Goal: Task Accomplishment & Management: Manage account settings

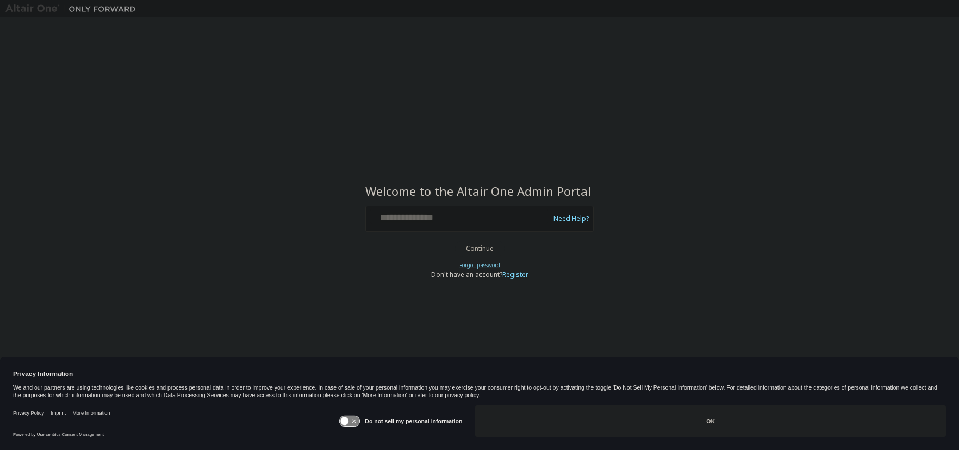
click at [465, 263] on link "Forgot password" at bounding box center [479, 265] width 41 height 8
drag, startPoint x: 173, startPoint y: 132, endPoint x: 164, endPoint y: 141, distance: 12.3
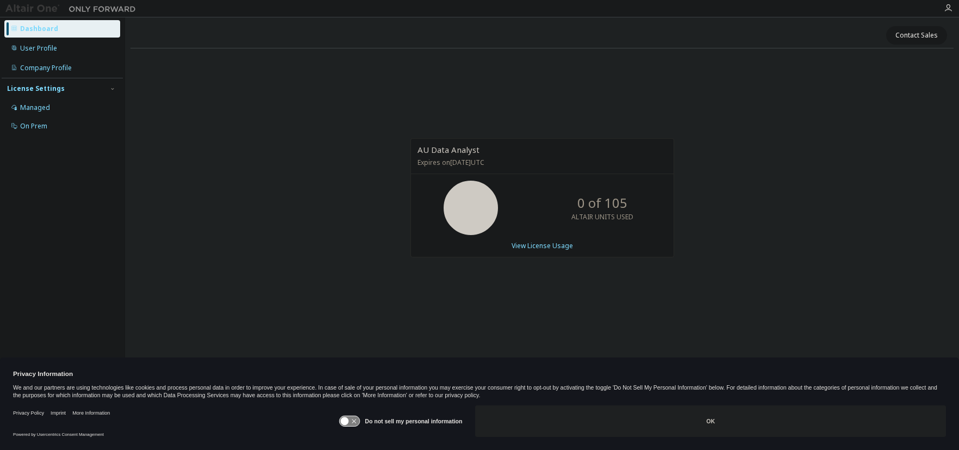
click at [60, 53] on div "User Profile" at bounding box center [62, 48] width 116 height 17
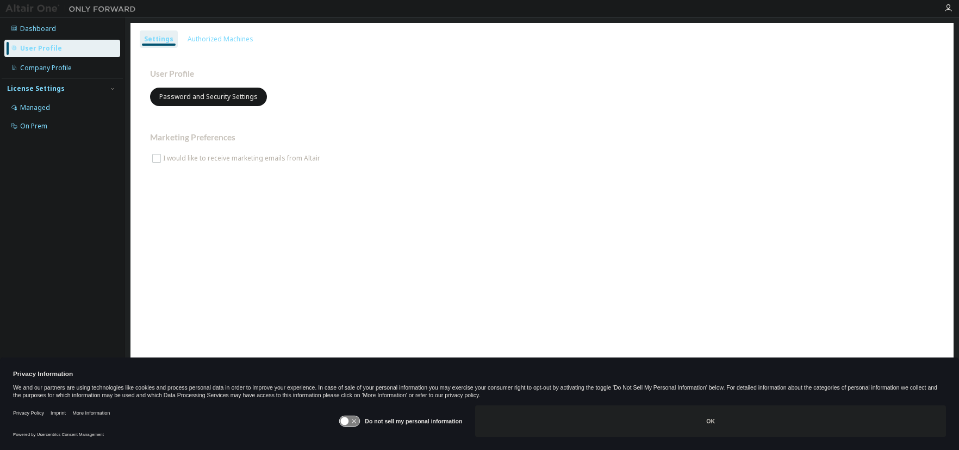
click at [216, 38] on div "Authorized Machines" at bounding box center [221, 39] width 66 height 9
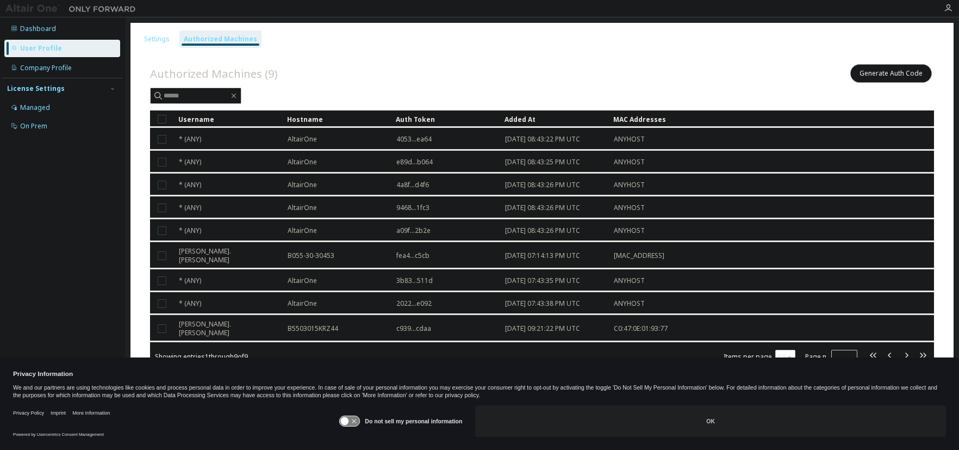
click at [883, 74] on button "Generate Auth Code" at bounding box center [891, 73] width 82 height 18
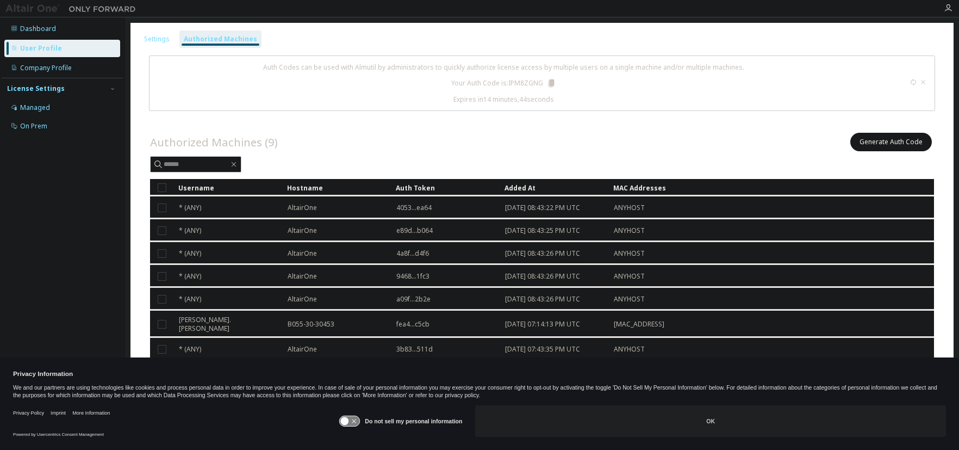
click at [548, 84] on icon at bounding box center [551, 83] width 6 height 8
